Goal: Task Accomplishment & Management: Manage account settings

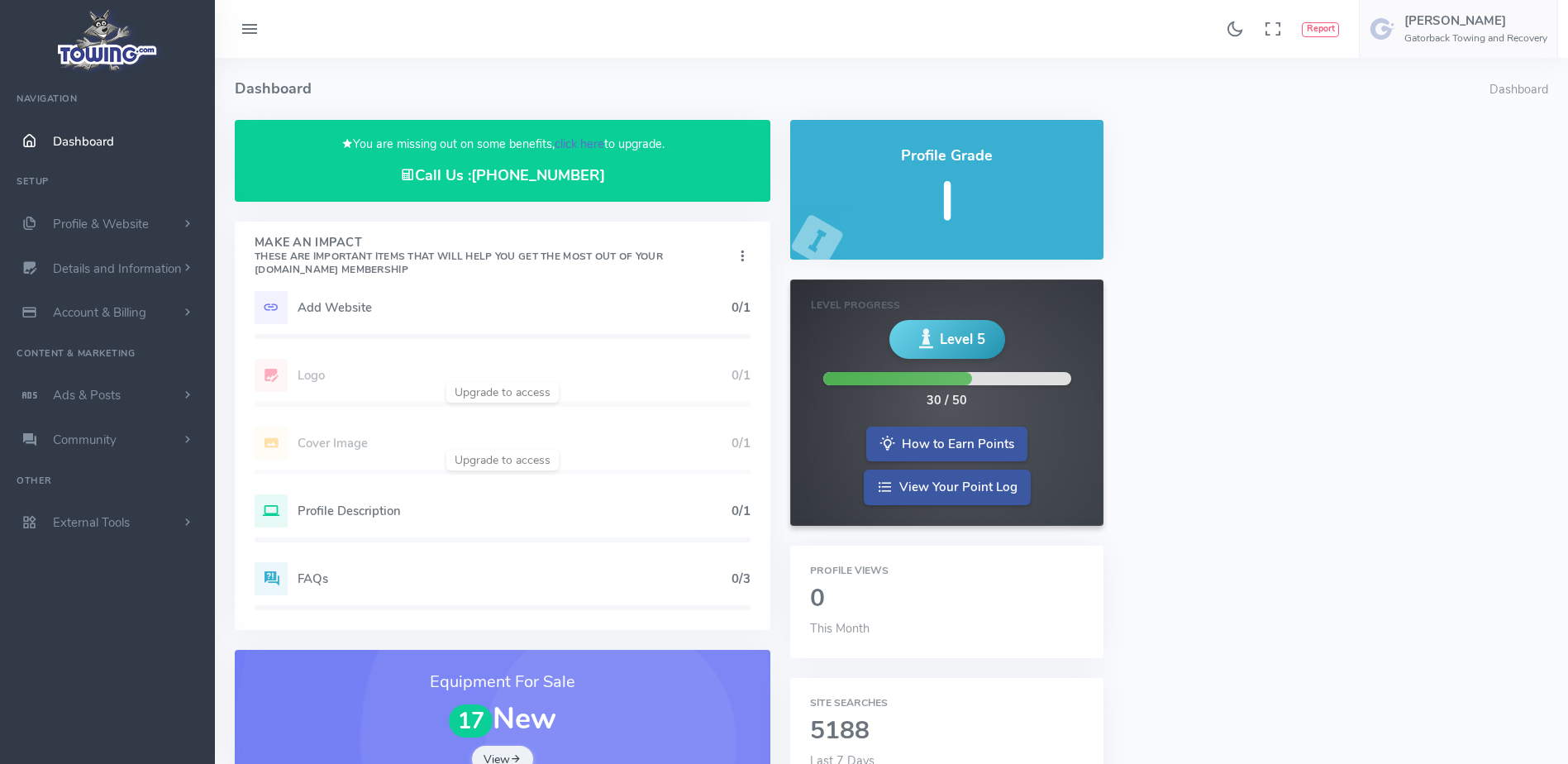
click at [577, 143] on link "click here" at bounding box center [580, 143] width 50 height 16
click at [591, 151] on link "click here" at bounding box center [580, 143] width 50 height 16
